Goal: Information Seeking & Learning: Learn about a topic

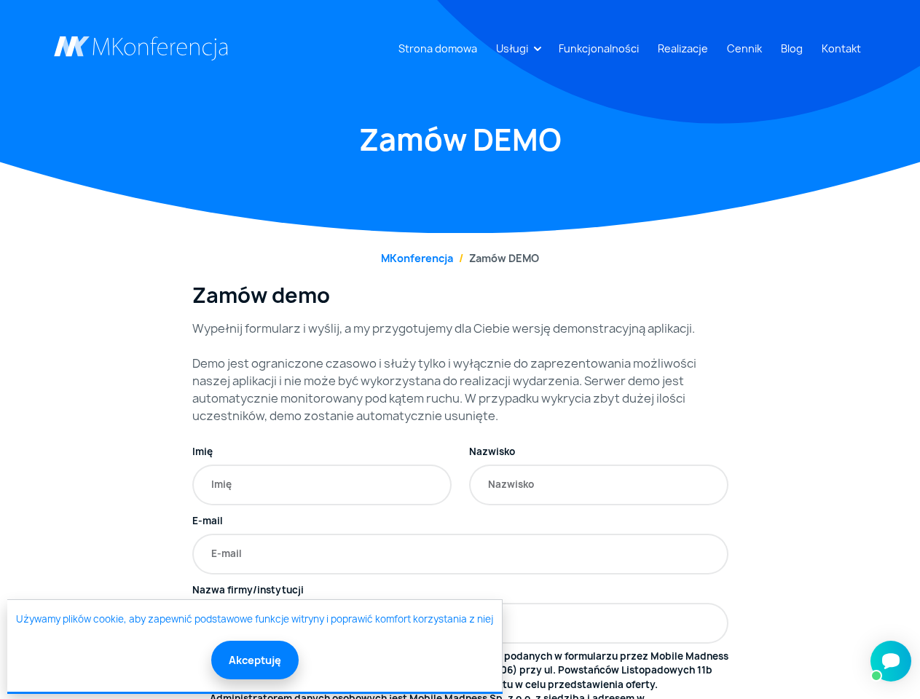
click at [515, 48] on link "Usługi" at bounding box center [512, 48] width 44 height 27
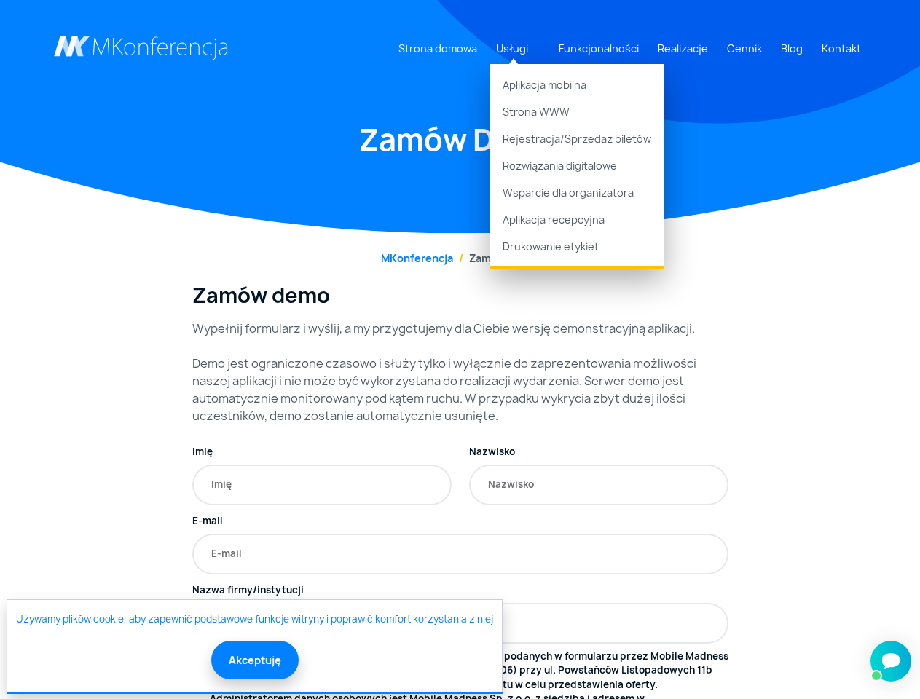
click at [254, 660] on button "Akceptuję" at bounding box center [254, 660] width 87 height 39
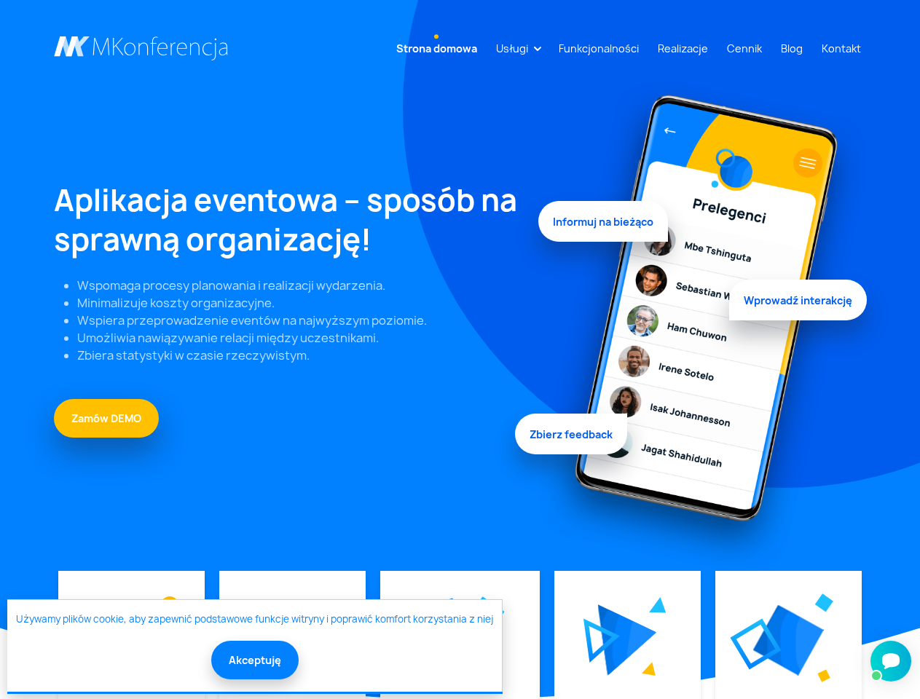
click at [515, 48] on link "Usługi" at bounding box center [512, 48] width 44 height 27
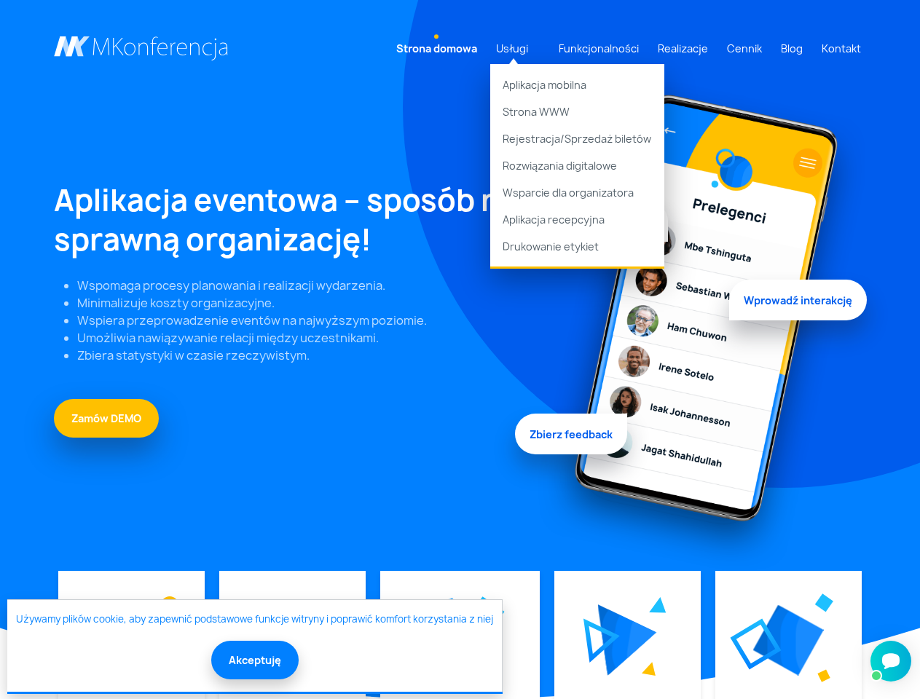
click at [626, 640] on img at bounding box center [627, 640] width 59 height 71
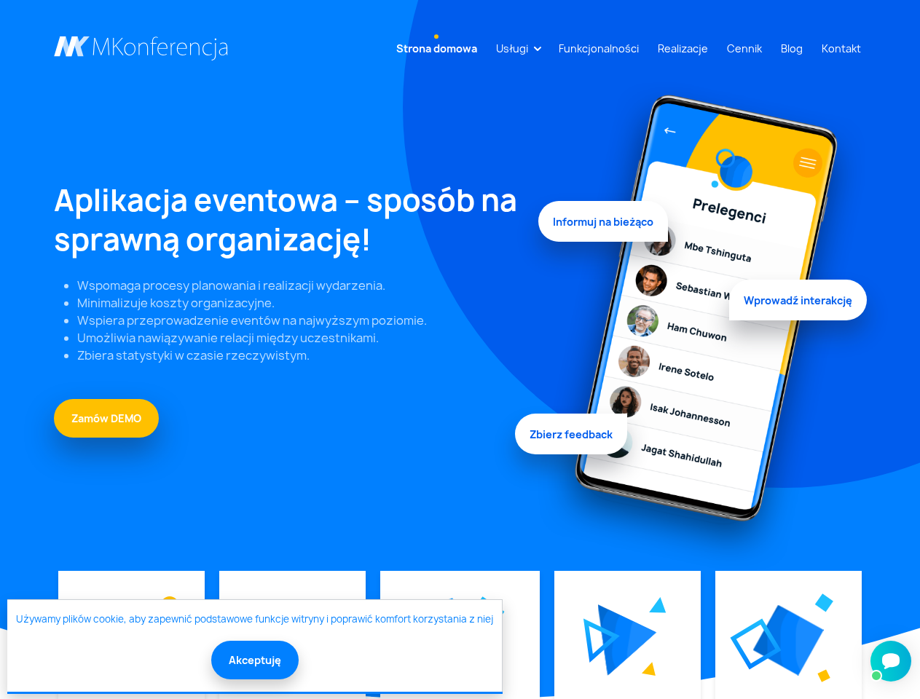
click at [787, 640] on img at bounding box center [788, 640] width 71 height 71
click at [254, 660] on button "Akceptuję" at bounding box center [254, 660] width 87 height 39
